Goal: Download file/media

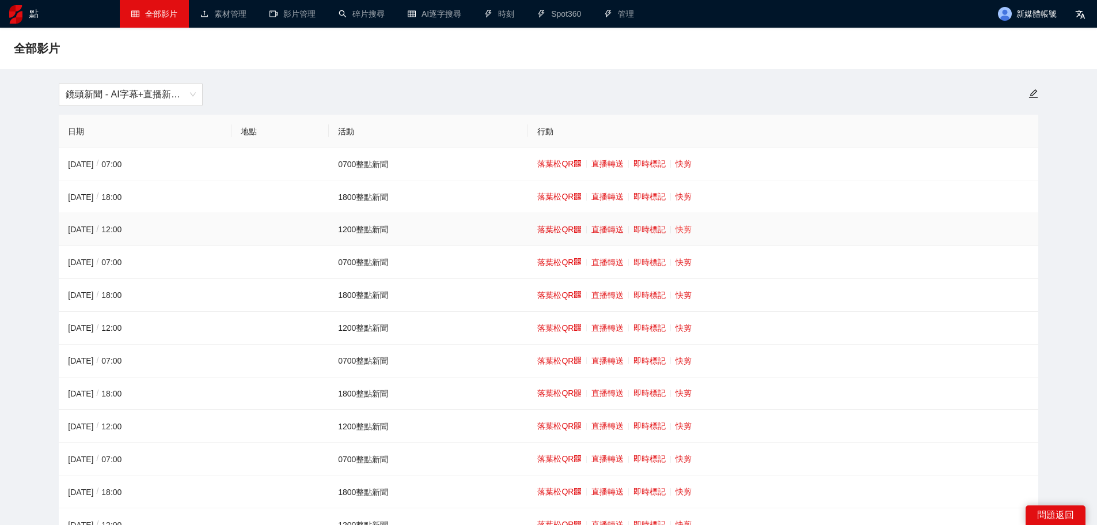
click at [677, 229] on font "快剪" at bounding box center [684, 229] width 16 height 9
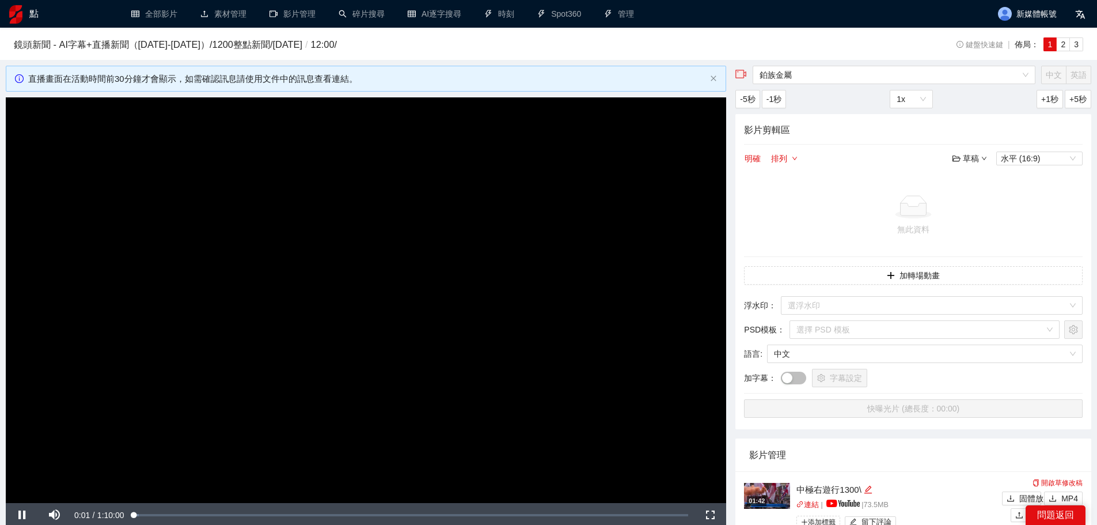
click at [444, 226] on video "Video Player" at bounding box center [366, 300] width 721 height 406
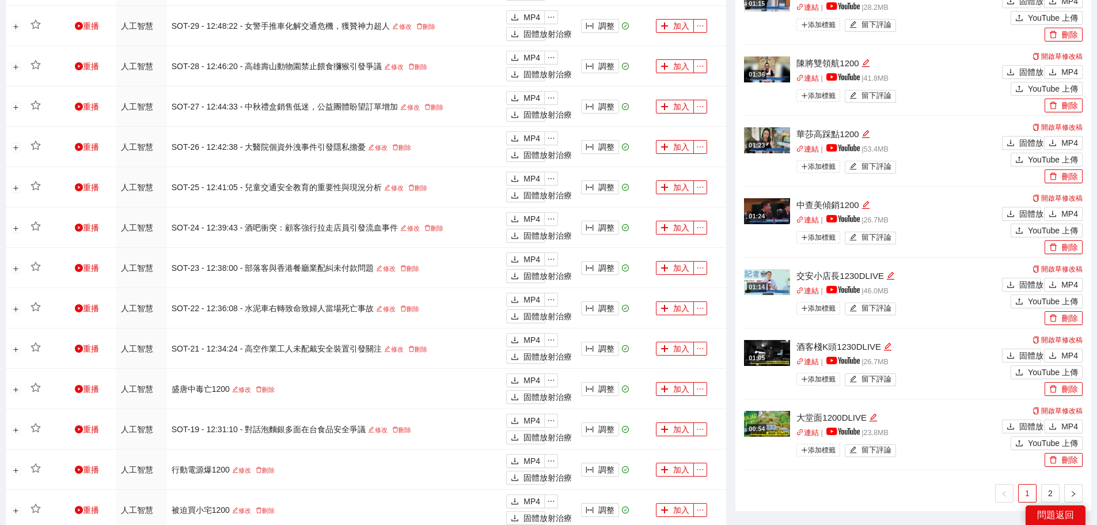
scroll to position [749, 0]
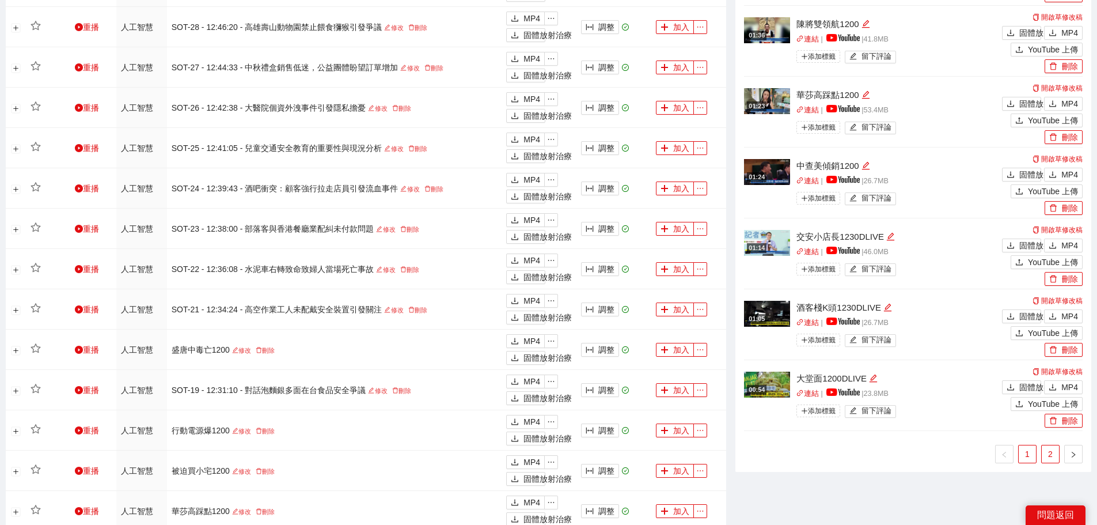
click at [1047, 452] on link "2" at bounding box center [1050, 453] width 17 height 17
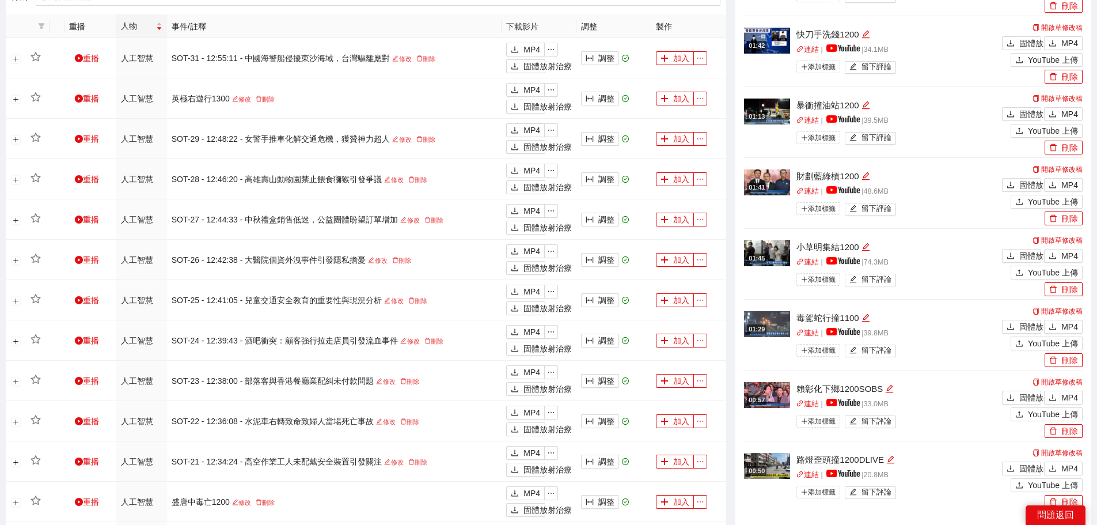
scroll to position [576, 0]
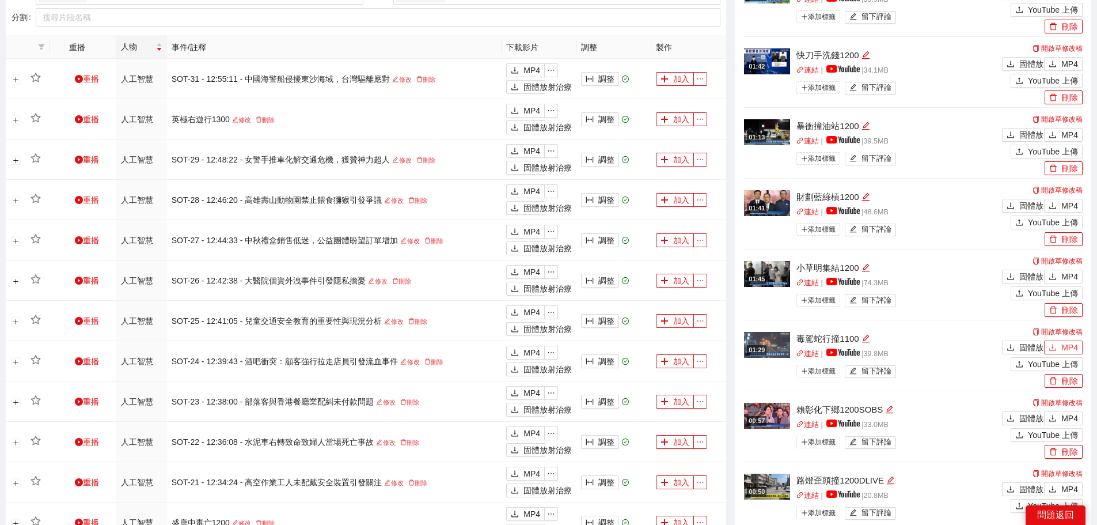
click at [1071, 346] on font "MP4" at bounding box center [1070, 347] width 17 height 9
click at [1063, 269] on div "固體放射治療 MP4" at bounding box center [1041, 275] width 84 height 17
click at [1070, 272] on font "MP4" at bounding box center [1070, 276] width 17 height 9
click at [1072, 202] on font "MP4" at bounding box center [1070, 205] width 17 height 9
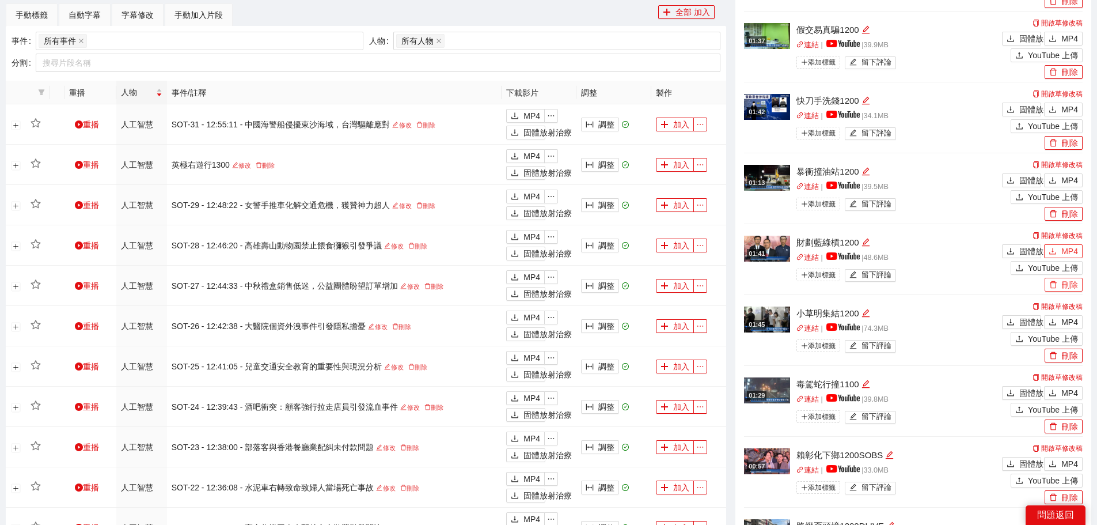
scroll to position [461, 0]
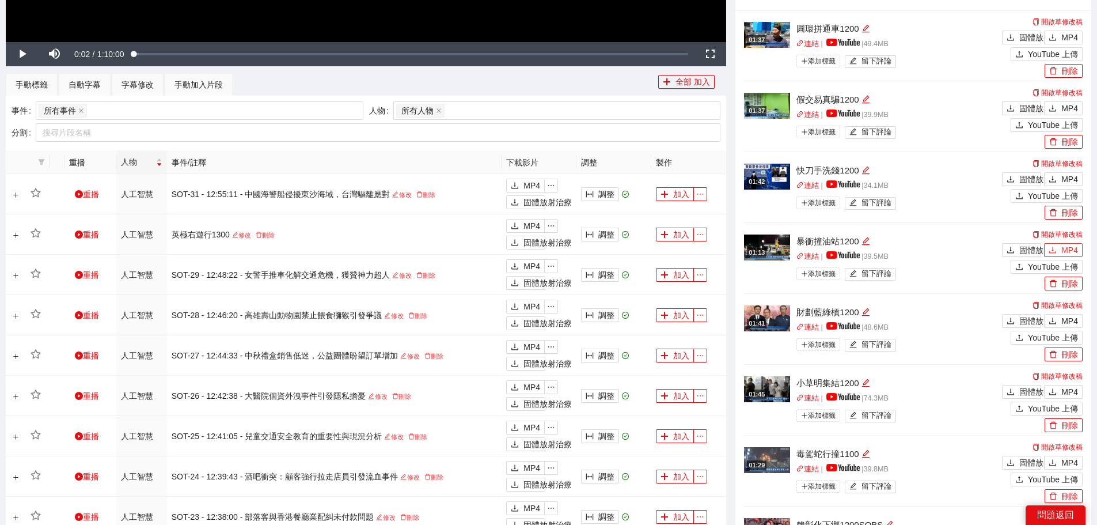
click at [1069, 245] on font "MP4" at bounding box center [1070, 249] width 17 height 9
click at [1066, 176] on font "MP4" at bounding box center [1070, 179] width 17 height 9
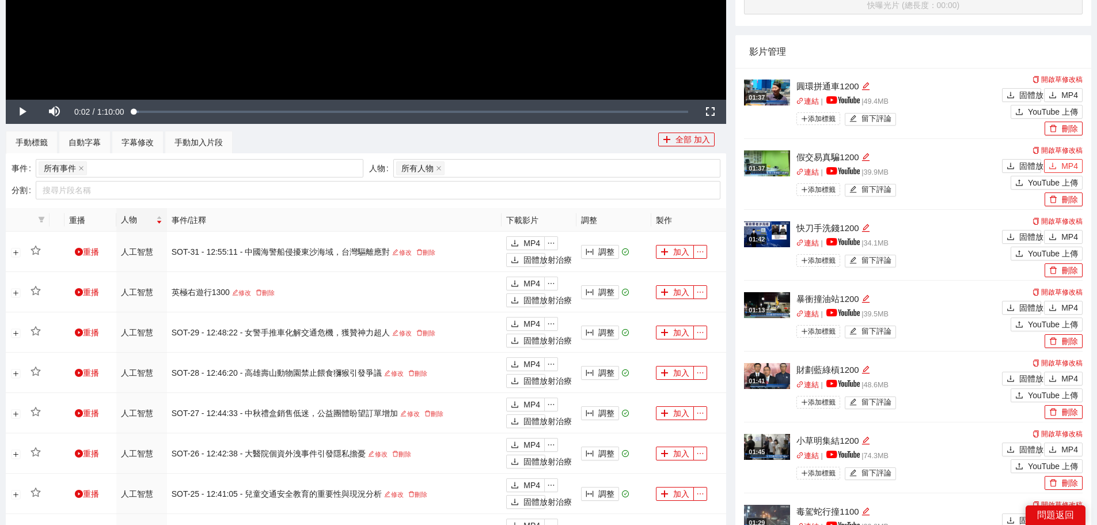
click at [1067, 159] on button "MP4" at bounding box center [1063, 166] width 39 height 14
click at [1066, 85] on div "開啟草修改稿 固體放射治療 MP4 YouTube 上傳 刪除" at bounding box center [1041, 104] width 84 height 63
click at [1067, 88] on button "MP4" at bounding box center [1063, 95] width 39 height 14
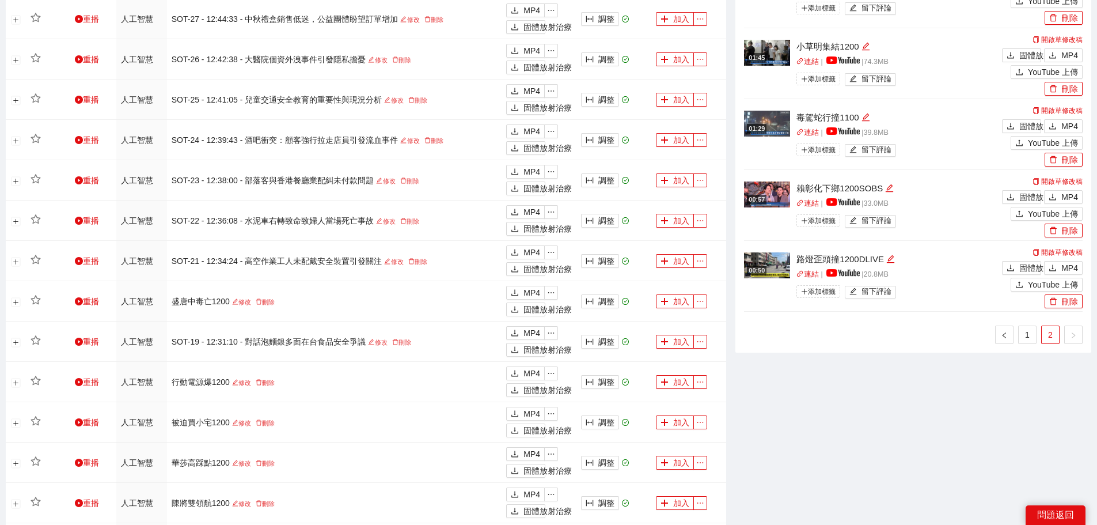
scroll to position [905, 0]
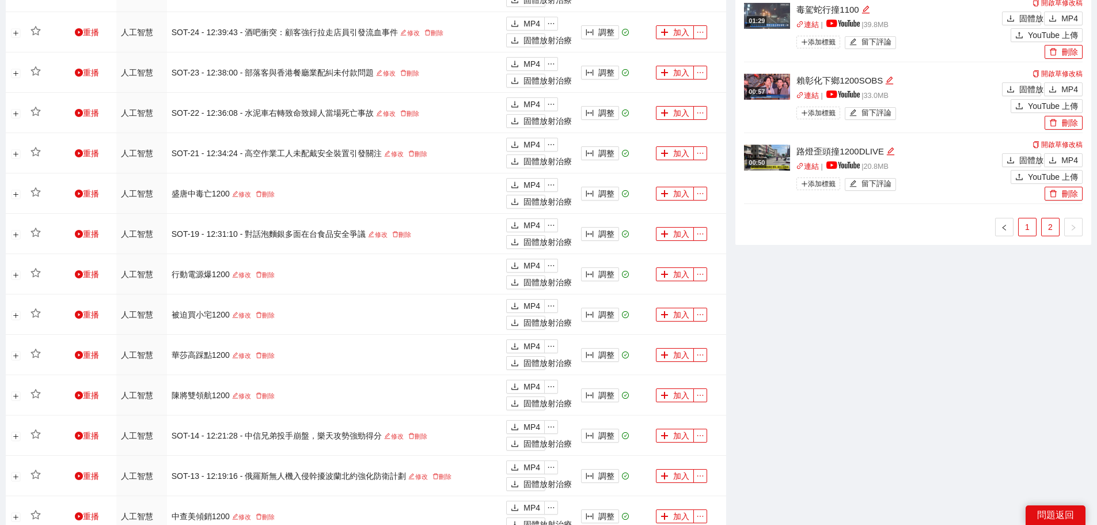
click at [1033, 229] on link "1" at bounding box center [1027, 226] width 17 height 17
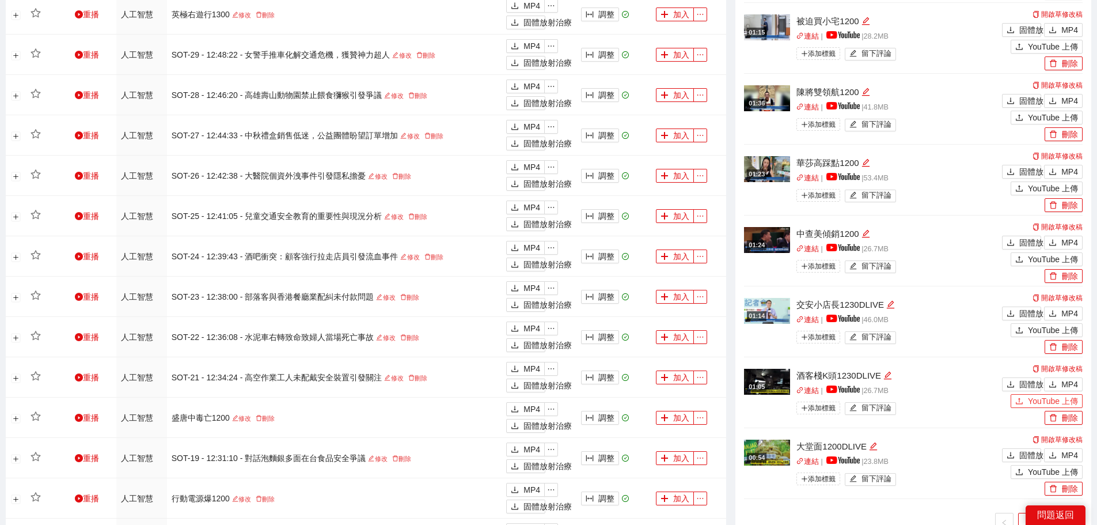
scroll to position [675, 0]
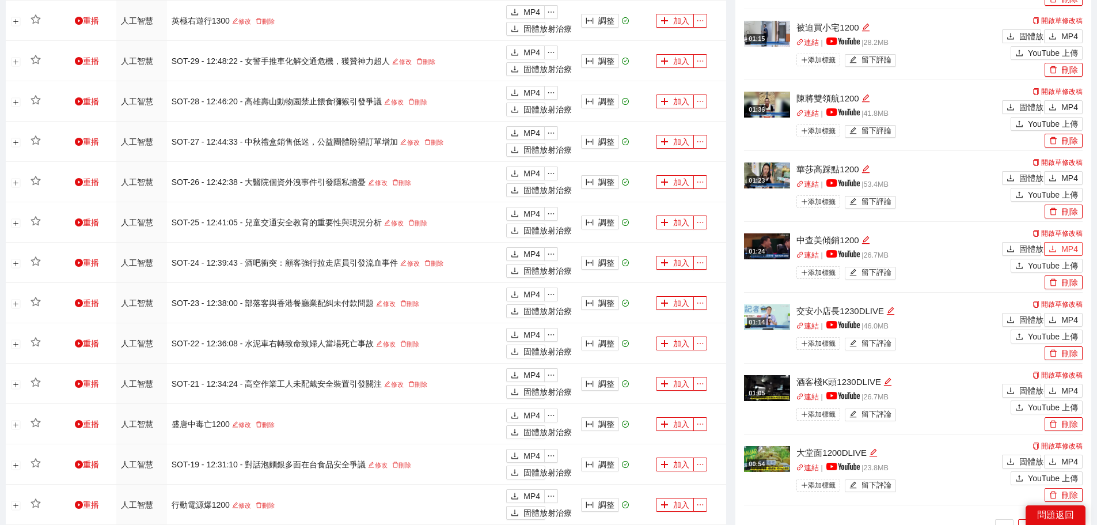
click at [1072, 247] on font "MP4" at bounding box center [1070, 248] width 17 height 9
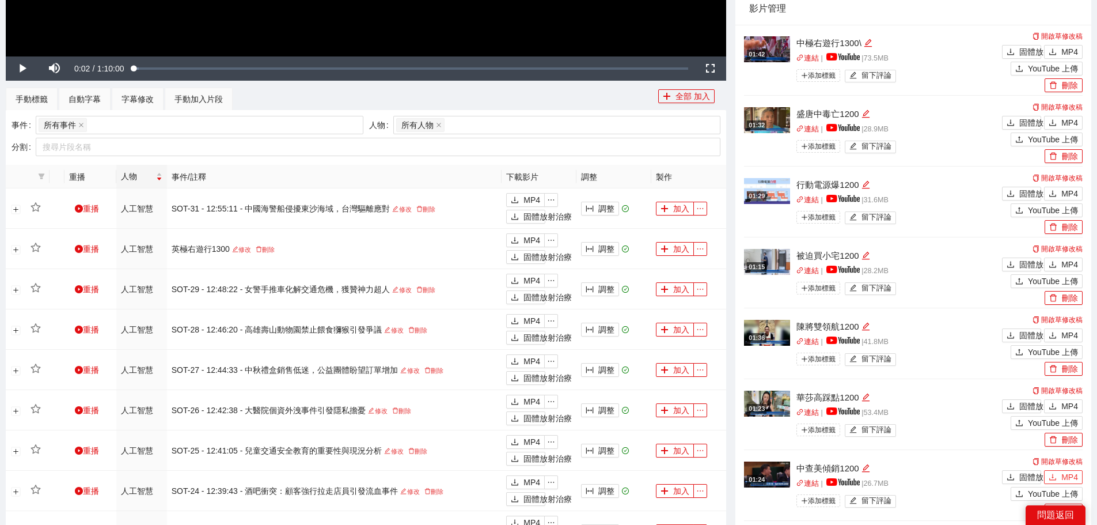
scroll to position [444, 0]
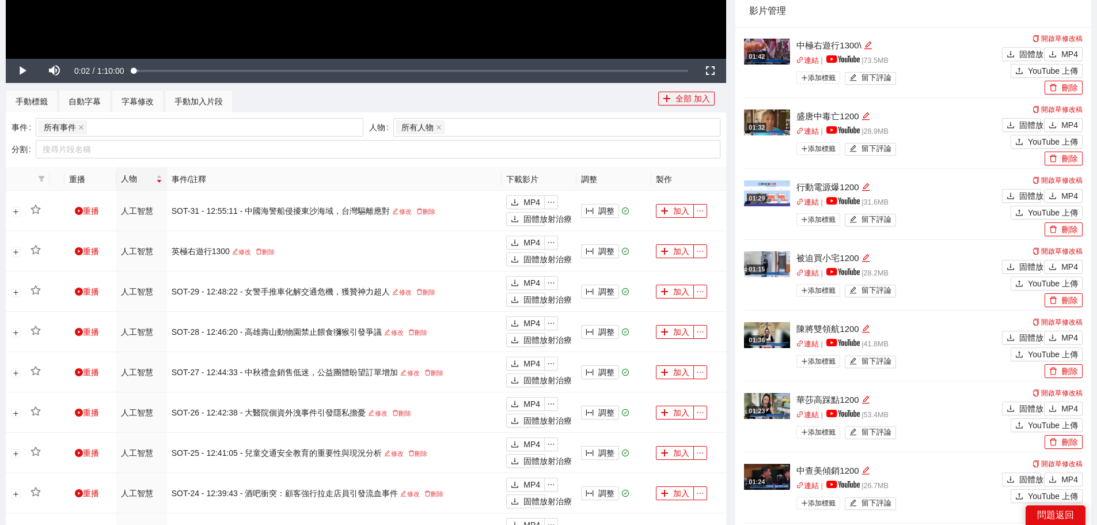
click at [1062, 258] on div "固體放射治療 MP4" at bounding box center [1041, 265] width 84 height 17
click at [1063, 263] on font "MP4" at bounding box center [1070, 266] width 17 height 9
